Goal: Information Seeking & Learning: Learn about a topic

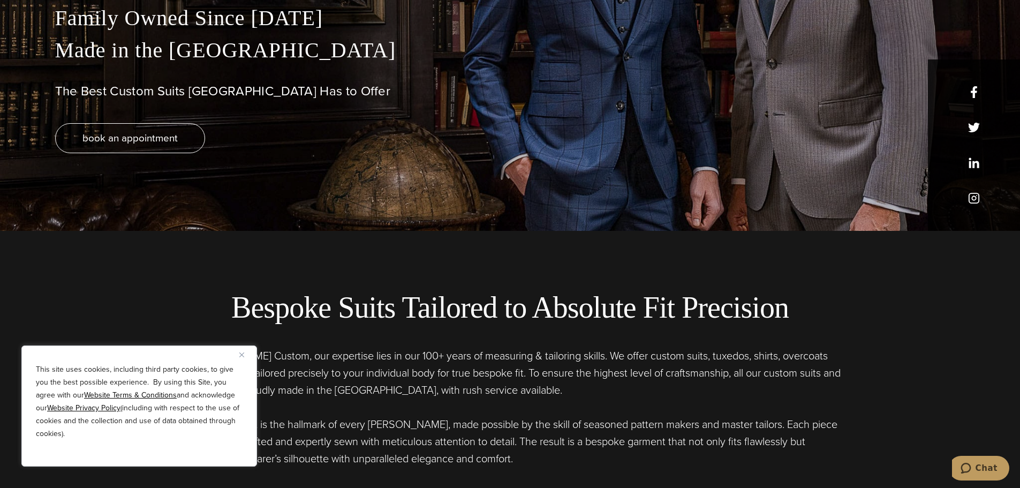
scroll to position [268, 0]
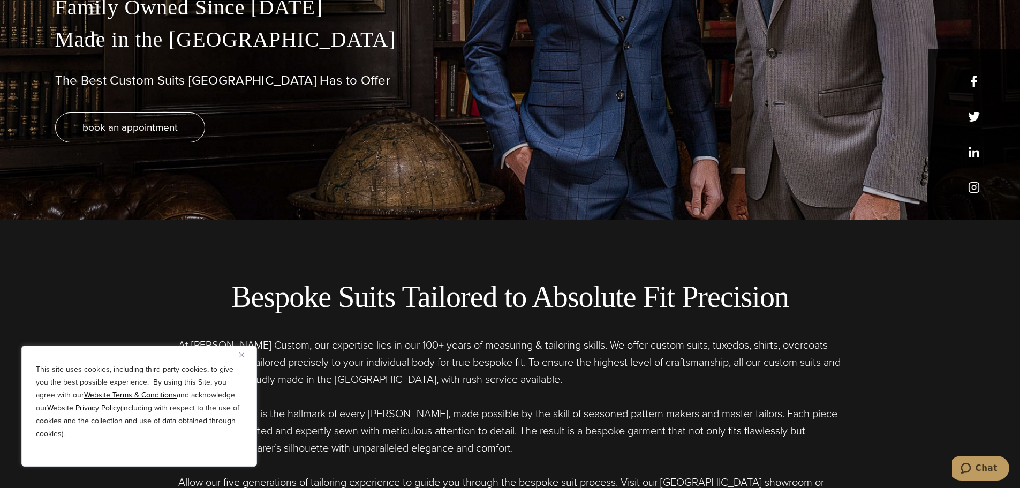
click at [239, 351] on div "This site uses cookies, including third party cookies, to give you the best pos…" at bounding box center [139, 405] width 236 height 121
click at [240, 356] on img "Close" at bounding box center [241, 354] width 5 height 5
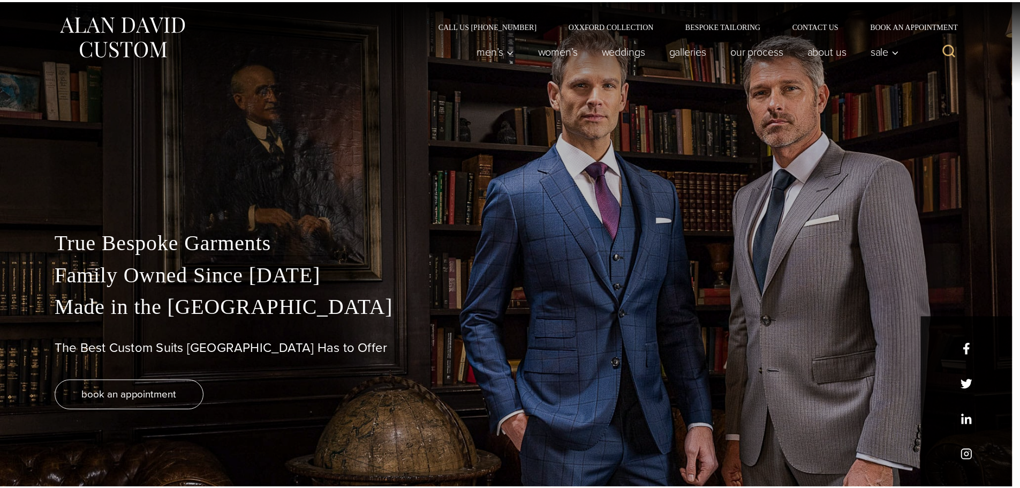
scroll to position [0, 0]
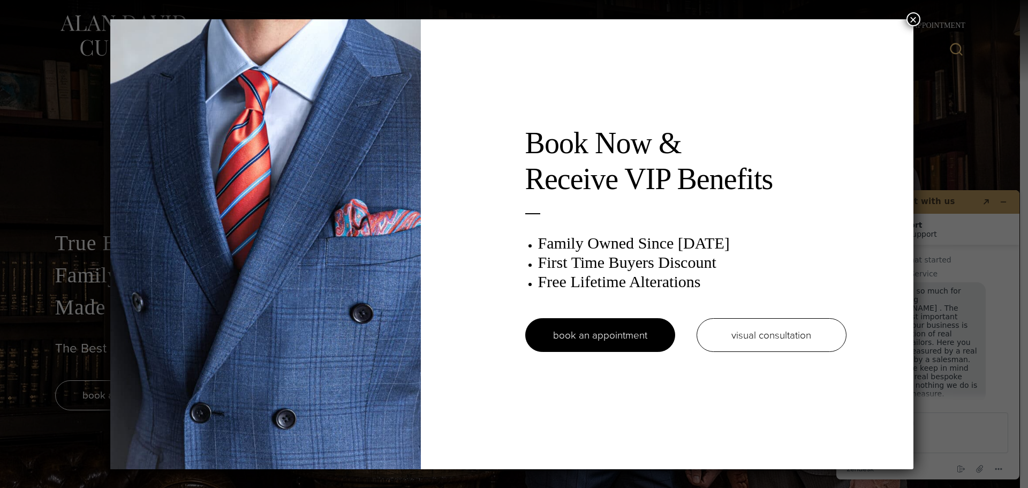
click at [916, 20] on button "×" at bounding box center [914, 19] width 14 height 14
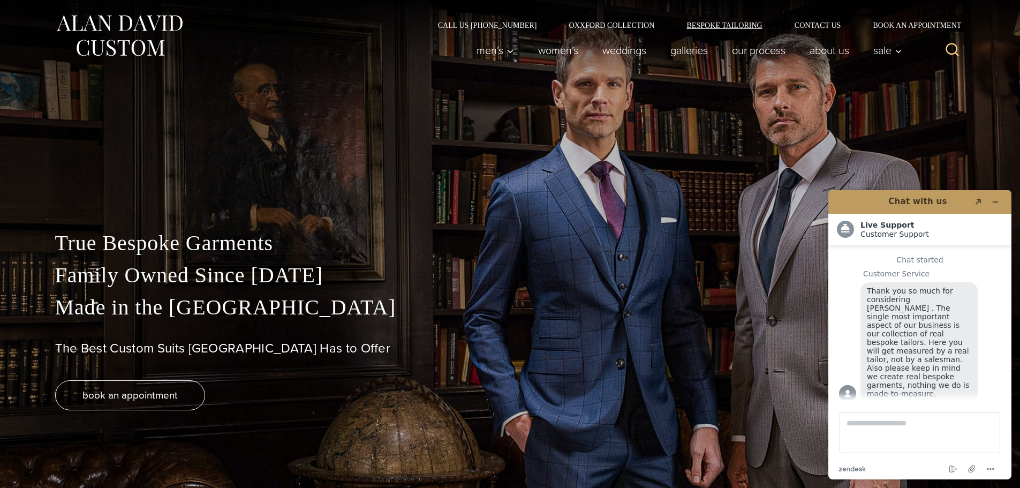
click at [735, 29] on link "Bespoke Tailoring" at bounding box center [724, 24] width 108 height 7
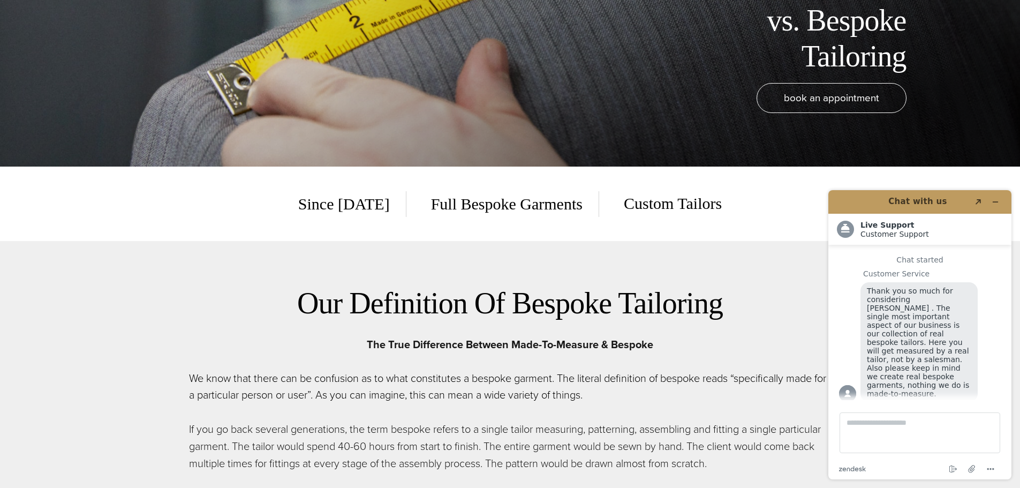
scroll to position [375, 0]
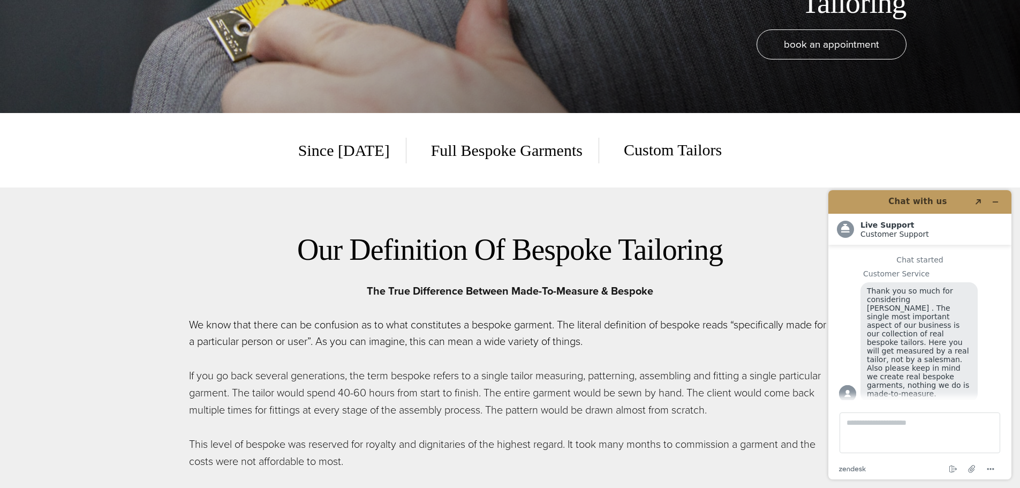
click at [648, 154] on span "Custom Tailors" at bounding box center [665, 150] width 114 height 26
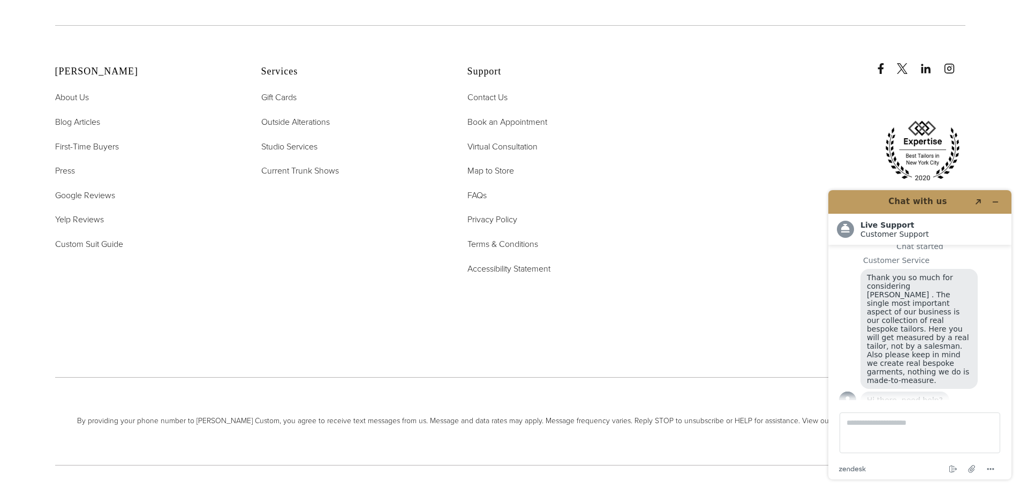
scroll to position [5121, 0]
